Goal: Task Accomplishment & Management: Manage account settings

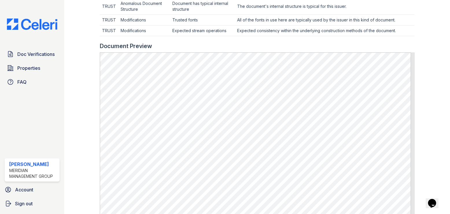
scroll to position [202, 0]
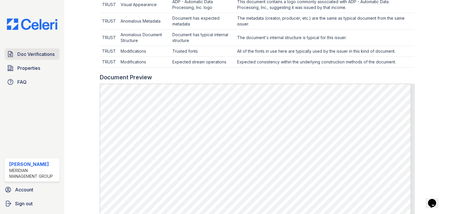
click at [33, 56] on span "Doc Verifications" at bounding box center [35, 54] width 37 height 7
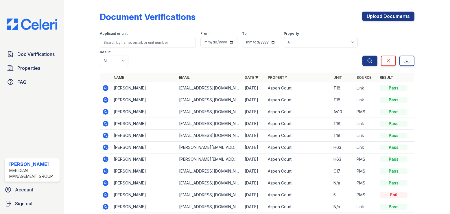
click at [104, 111] on icon at bounding box center [104, 111] width 1 height 1
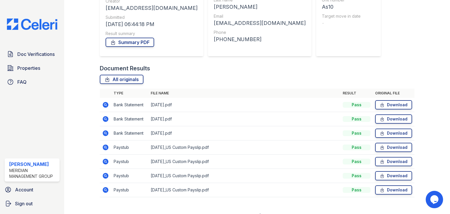
scroll to position [87, 0]
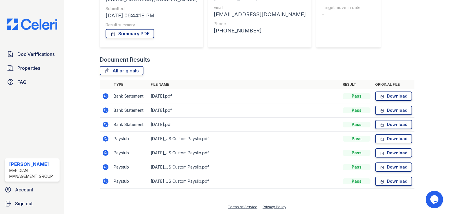
click at [104, 137] on icon at bounding box center [106, 139] width 6 height 6
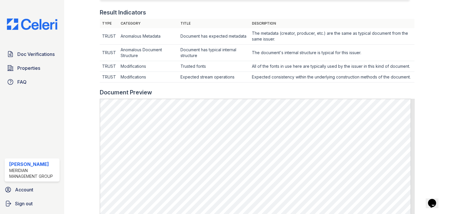
scroll to position [174, 0]
